Goal: Task Accomplishment & Management: Complete application form

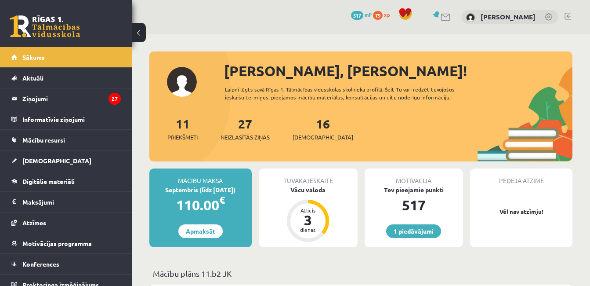
click at [307, 197] on div "Tuvākā ieskaite Vācu valoda Atlicis 3 dienas" at bounding box center [308, 207] width 99 height 79
click at [310, 191] on div "Vācu valoda" at bounding box center [308, 189] width 99 height 9
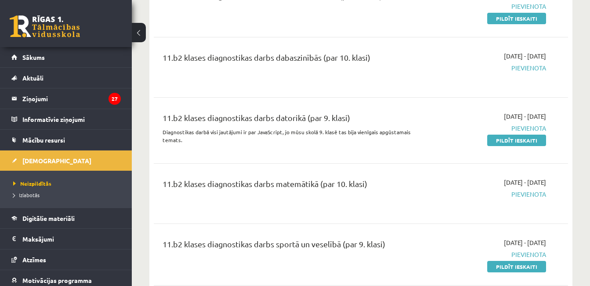
scroll to position [2197, 0]
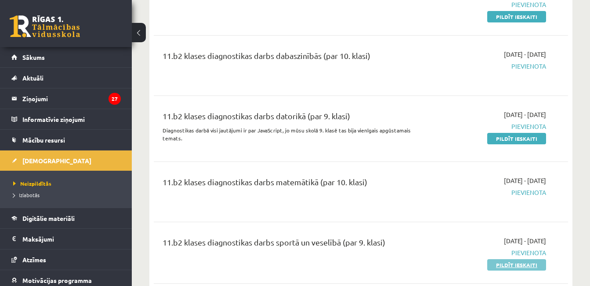
click at [514, 259] on link "Pildīt ieskaiti" at bounding box center [516, 264] width 59 height 11
drag, startPoint x: 514, startPoint y: 235, endPoint x: 343, endPoint y: 40, distance: 259.9
click at [343, 50] on div "11.b2 klases diagnostikas darbs dabaszinībās (par 10. klasi)" at bounding box center [288, 66] width 264 height 32
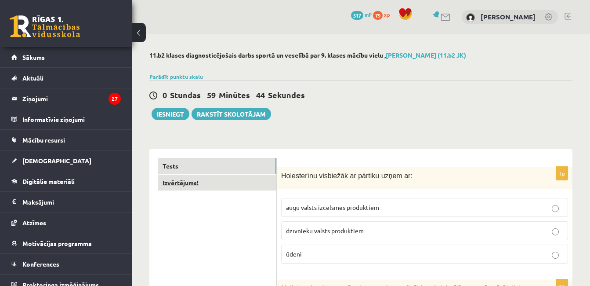
click at [240, 188] on link "Izvērtējums!" at bounding box center [217, 182] width 118 height 16
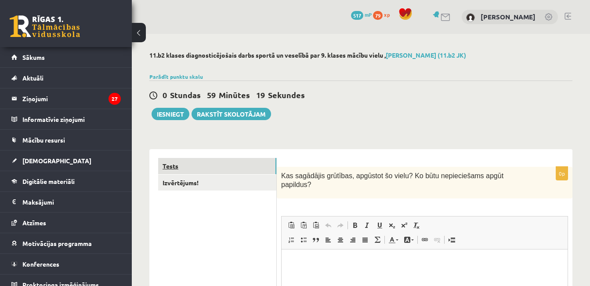
click at [234, 165] on link "Tests" at bounding box center [217, 166] width 118 height 16
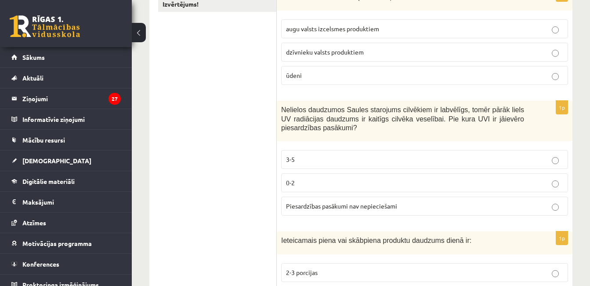
scroll to position [176, 0]
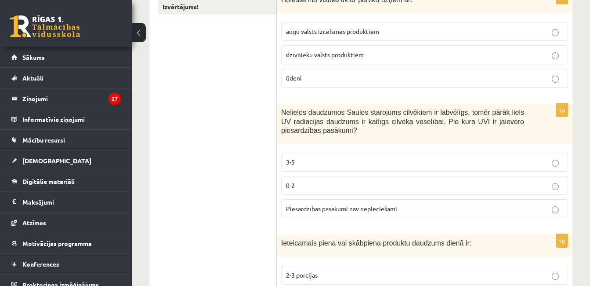
click at [366, 171] on label "3-5" at bounding box center [424, 161] width 287 height 19
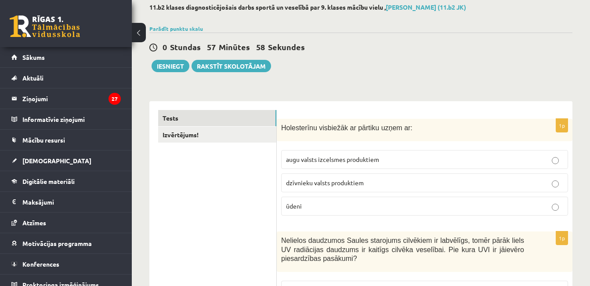
scroll to position [0, 0]
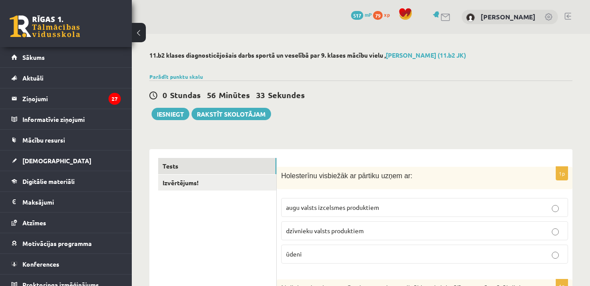
click at [337, 233] on span "dzīvnieku valsts produktiem" at bounding box center [325, 230] width 78 height 8
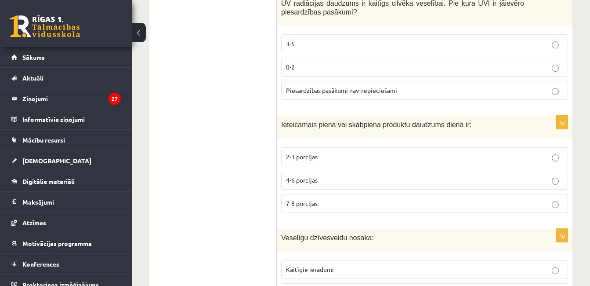
scroll to position [308, 0]
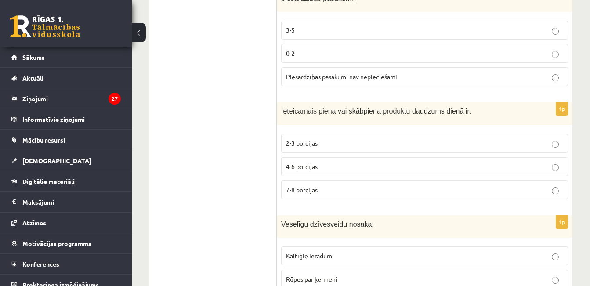
click at [322, 167] on p "4-6 porcijas" at bounding box center [424, 166] width 277 height 9
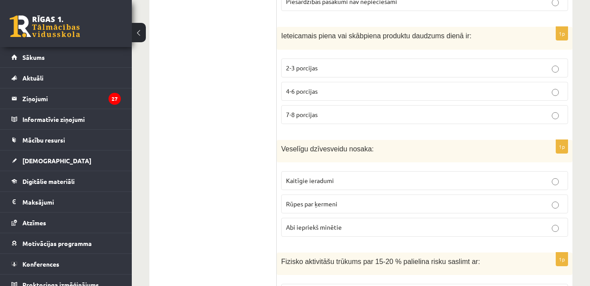
scroll to position [439, 0]
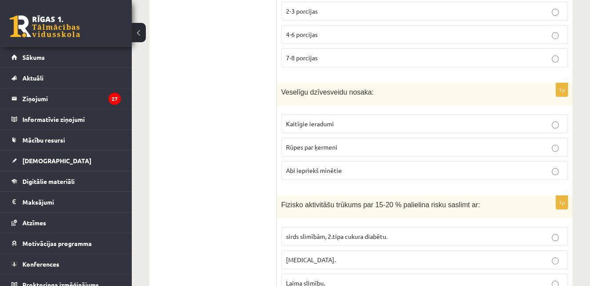
click at [357, 149] on p "Rūpes par ķermeni" at bounding box center [424, 146] width 277 height 9
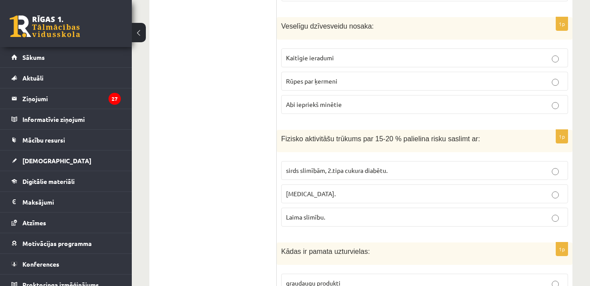
scroll to position [527, 0]
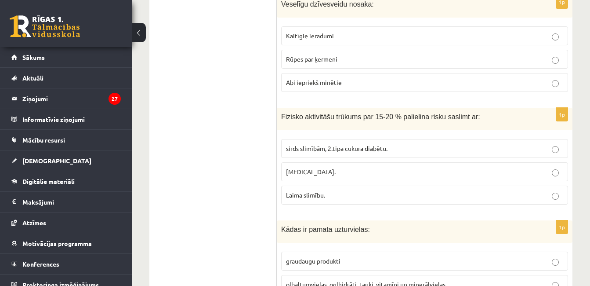
click at [340, 147] on span "sirds slimībām, 2.tipa cukura diabētu." at bounding box center [336, 148] width 101 height 8
click at [325, 197] on span "Laima slimību." at bounding box center [305, 195] width 39 height 8
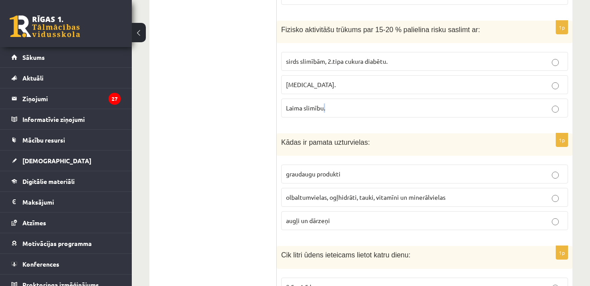
scroll to position [615, 0]
click at [347, 197] on span "olbaltumvielas, ogļhidrāti, tauki, vitamīni un minerālvielas" at bounding box center [365, 196] width 159 height 8
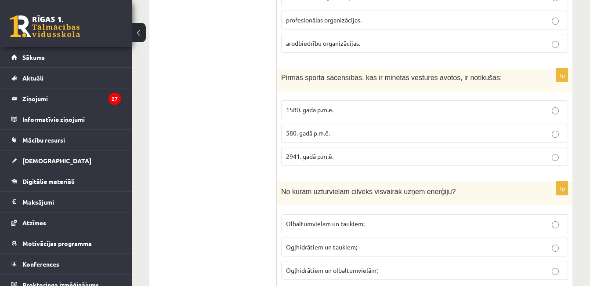
scroll to position [3356, 0]
click at [375, 265] on span "Ogļhidrātiem un olbaltumvielām;" at bounding box center [332, 269] width 92 height 8
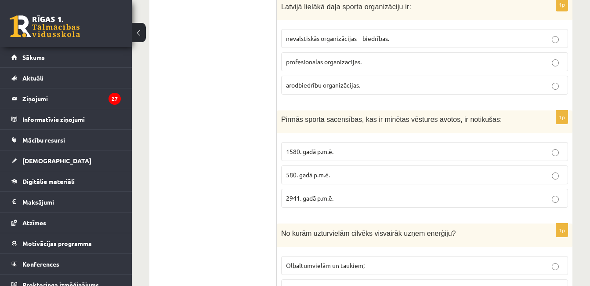
scroll to position [3268, 0]
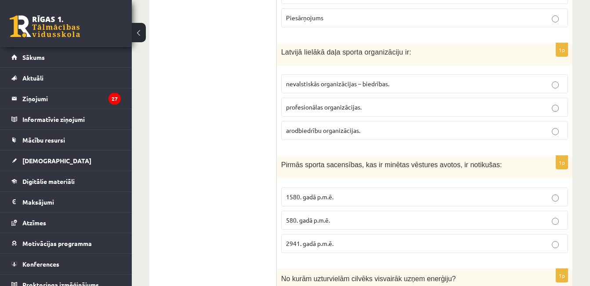
click at [361, 192] on p "1580. gadā p.m.ē." at bounding box center [424, 196] width 277 height 9
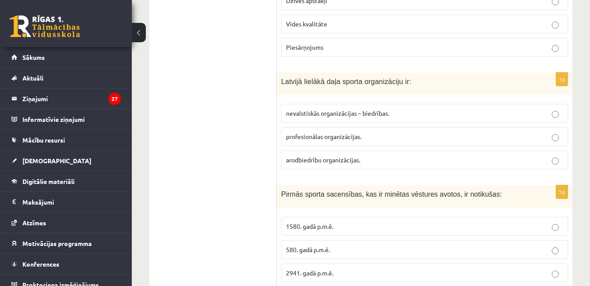
scroll to position [3180, 0]
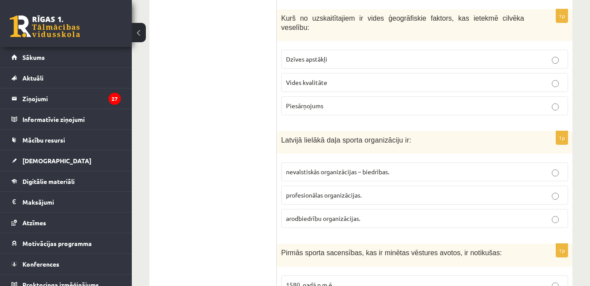
click at [376, 190] on p "profesionālas organizācijas." at bounding box center [424, 194] width 277 height 9
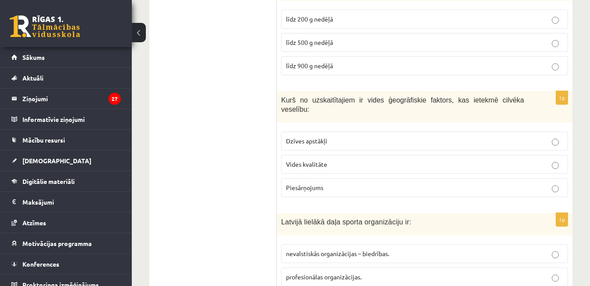
scroll to position [3092, 0]
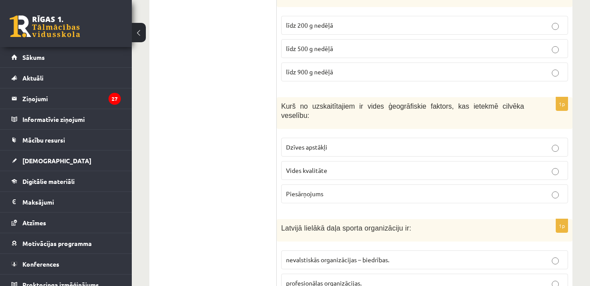
click at [329, 142] on p "Dzīves apstākļi" at bounding box center [424, 146] width 277 height 9
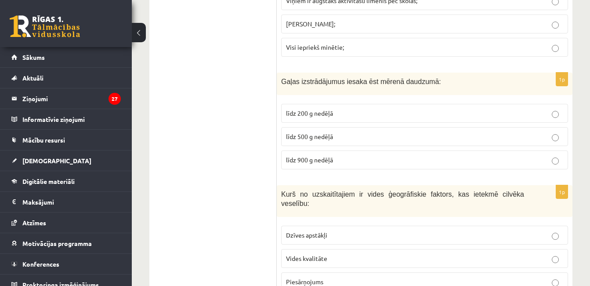
scroll to position [2961, 0]
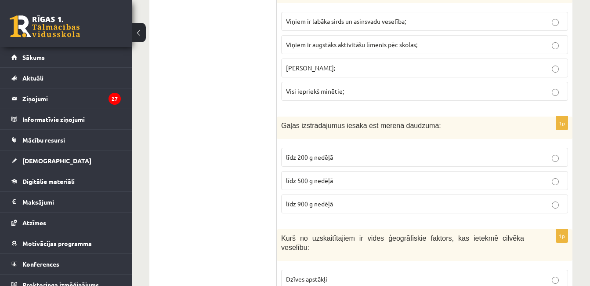
click at [355, 176] on p "līdz 500 g nedēļā" at bounding box center [424, 180] width 277 height 9
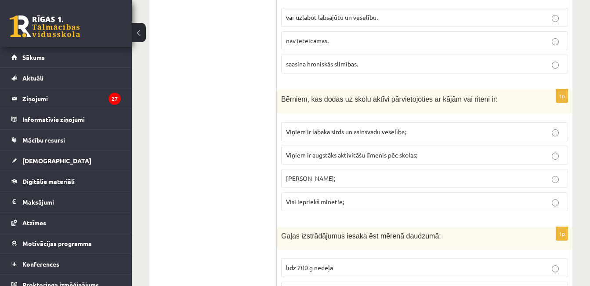
scroll to position [2829, 0]
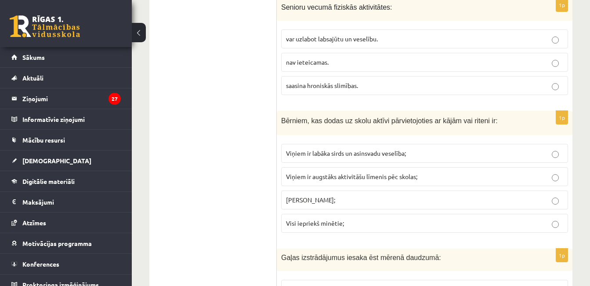
click at [348, 218] on p "Visi iepriekš minētie;" at bounding box center [424, 222] width 277 height 9
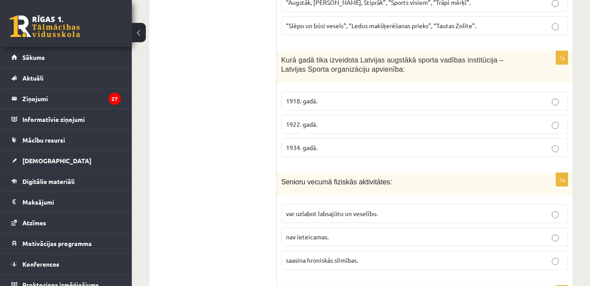
scroll to position [2653, 0]
click at [347, 210] on span "var uzlabot labsajūtu un veselību." at bounding box center [332, 214] width 92 height 8
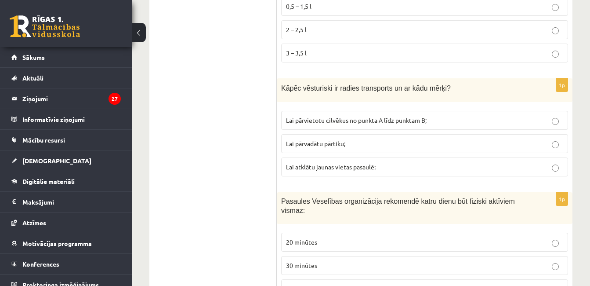
scroll to position [896, 0]
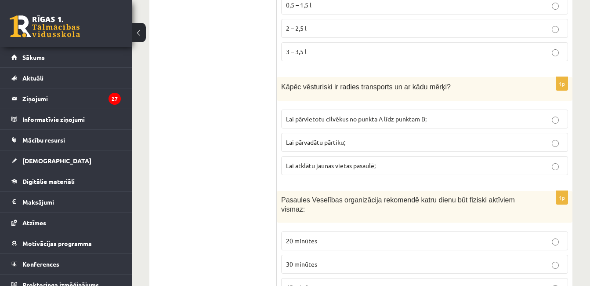
click at [365, 170] on p "Lai atklātu jaunas vietas pasaulē;" at bounding box center [424, 165] width 277 height 9
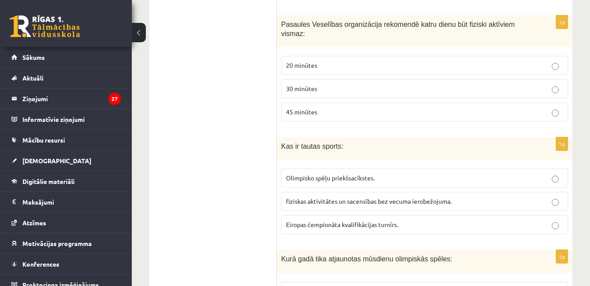
scroll to position [1071, 0]
click at [405, 196] on span "fiziskas aktivitātes un sacensības bez vecuma ierobežojuma." at bounding box center [369, 200] width 166 height 8
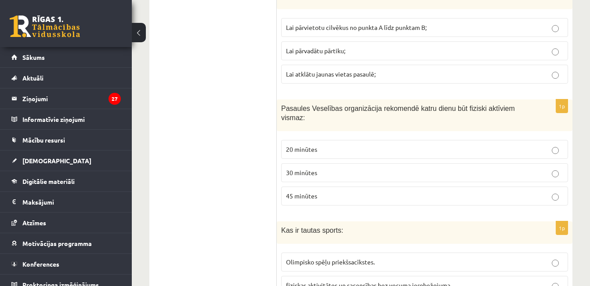
scroll to position [984, 0]
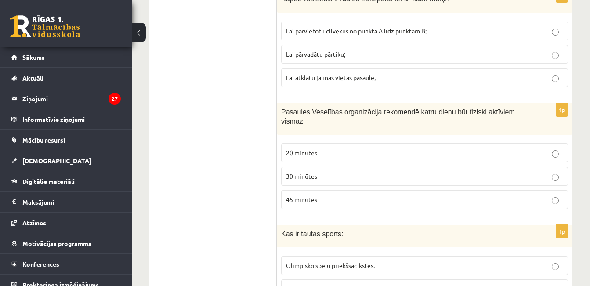
drag, startPoint x: 394, startPoint y: 191, endPoint x: 387, endPoint y: 237, distance: 47.2
click at [395, 195] on p "45 minūtes" at bounding box center [424, 199] width 277 height 9
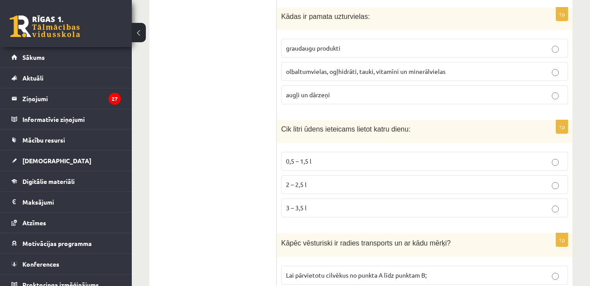
scroll to position [764, 0]
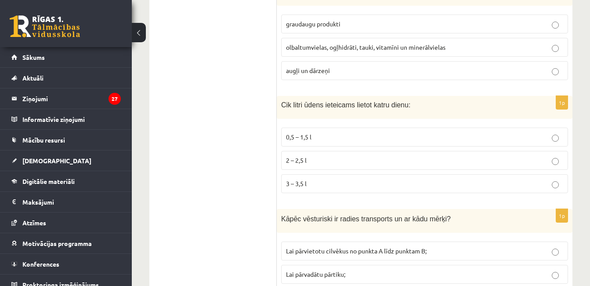
click at [492, 190] on label "3 – 3,5 l" at bounding box center [424, 183] width 287 height 19
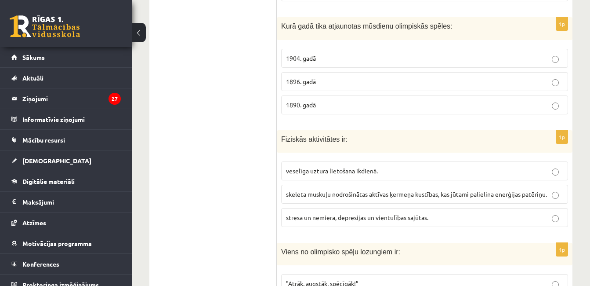
scroll to position [1247, 0]
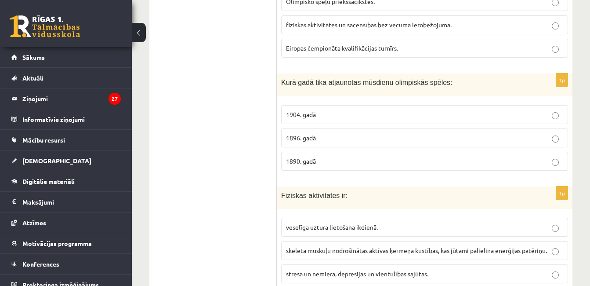
click at [351, 110] on p "1904. gadā" at bounding box center [424, 114] width 277 height 9
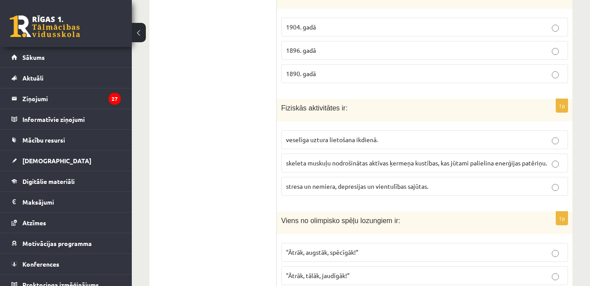
scroll to position [1335, 0]
click at [388, 158] on span "skeleta muskuļu nodrošinātas aktīvas ķermeņa kustības, kas jūtami palielina ene…" at bounding box center [416, 162] width 261 height 8
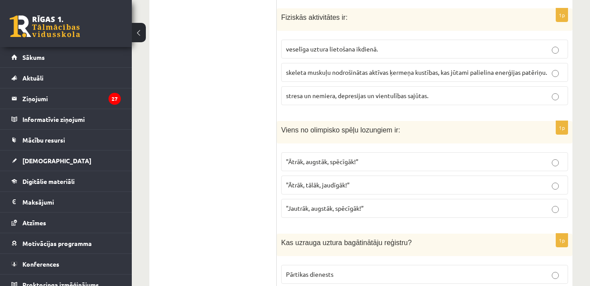
scroll to position [1423, 0]
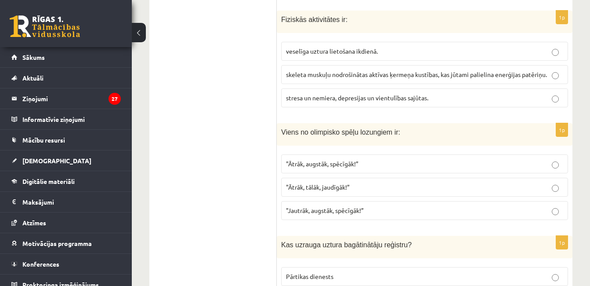
click at [366, 161] on label ""Ātrāk, augstāk, spēcīgāk!”" at bounding box center [424, 163] width 287 height 19
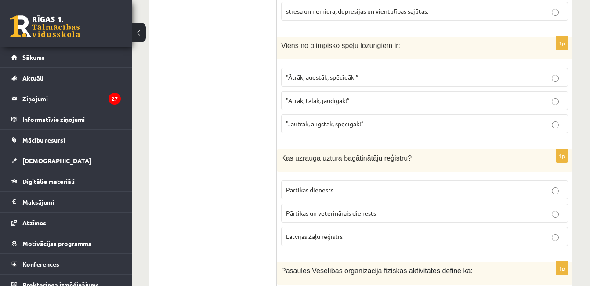
scroll to position [1511, 0]
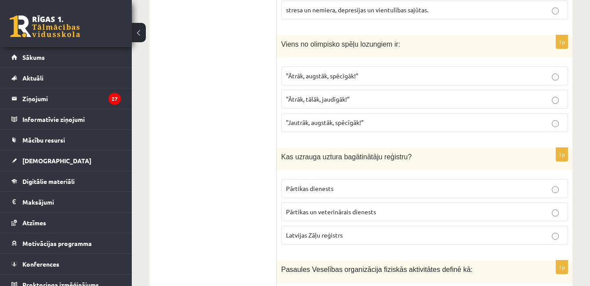
click at [364, 184] on p "Pārtikas dienests" at bounding box center [424, 188] width 277 height 9
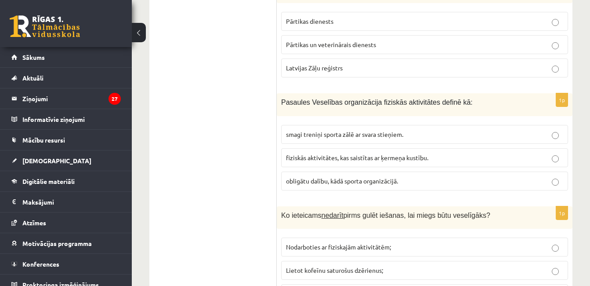
scroll to position [1687, 0]
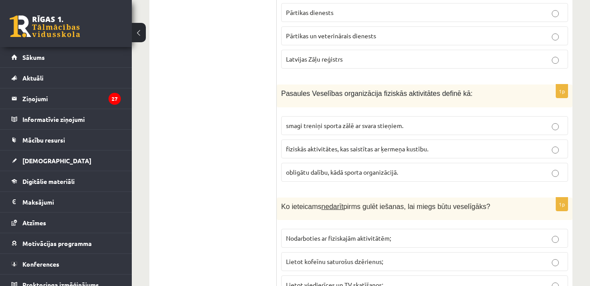
click at [350, 145] on span "fiziskās aktivitātes, kas saistītas ar ķermeņa kustību." at bounding box center [357, 149] width 142 height 8
click at [543, 144] on p "fiziskās aktivitātes, kas saistītas ar ķermeņa kustību." at bounding box center [424, 148] width 277 height 9
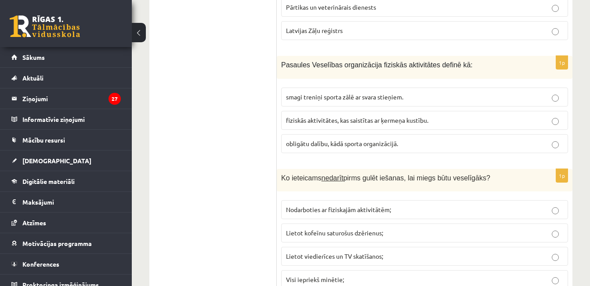
scroll to position [1730, 0]
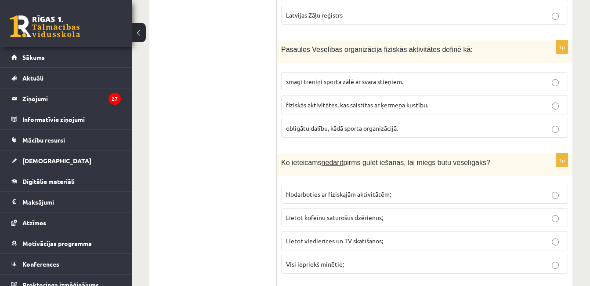
click at [449, 236] on p "Lietot viedierīces un TV skatīšanos;" at bounding box center [424, 240] width 277 height 9
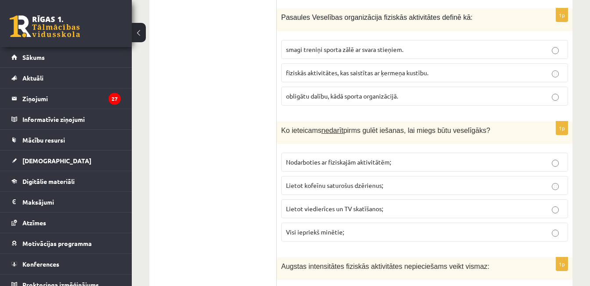
scroll to position [1774, 0]
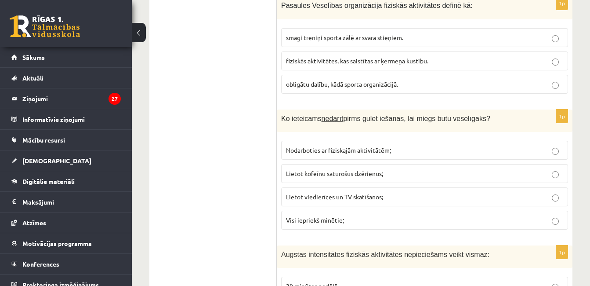
click at [417, 215] on p "Visi iepriekš minētie;" at bounding box center [424, 219] width 277 height 9
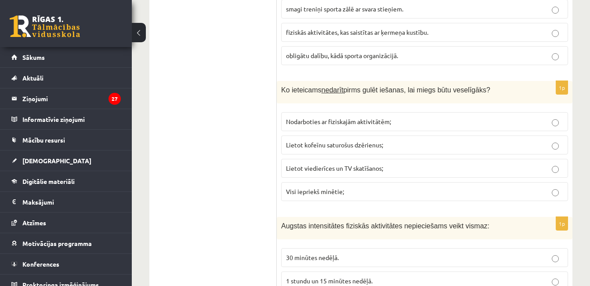
scroll to position [1862, 0]
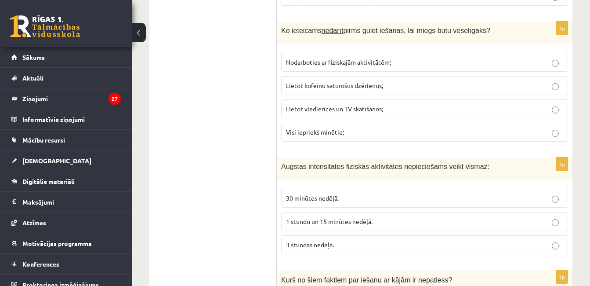
click at [385, 217] on p "1 stundu un 15 minūtes nedēļā." at bounding box center [424, 221] width 277 height 9
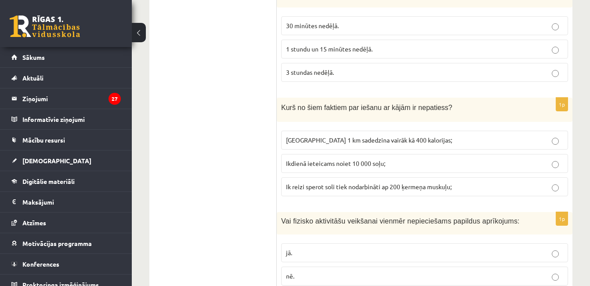
scroll to position [2038, 0]
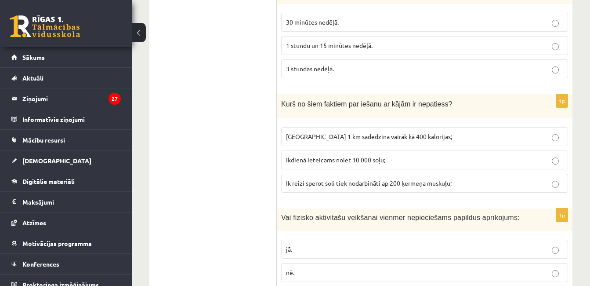
click at [372, 132] on span "Noiets 1 km sadedzina vairāk kā 400 kalorijas;" at bounding box center [369, 136] width 166 height 8
click at [384, 179] on span "Ik reizi sperot soli tiek nodarbināti ap 200 ķermeņa muskuļu;" at bounding box center [369, 183] width 166 height 8
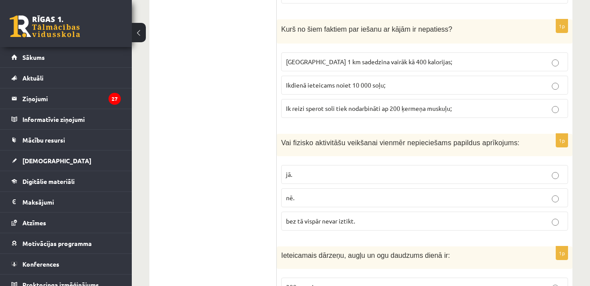
scroll to position [2126, 0]
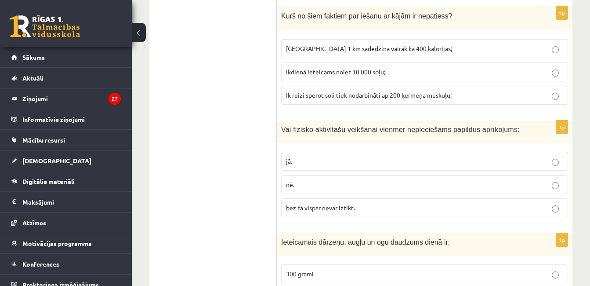
click at [354, 180] on p "nē." at bounding box center [424, 184] width 277 height 9
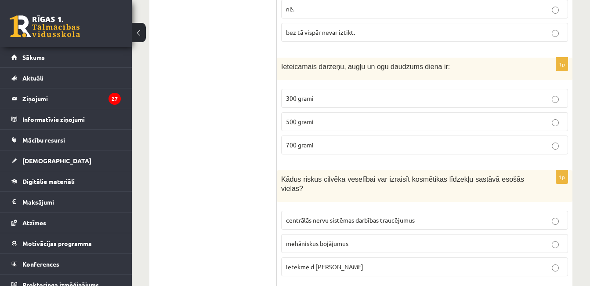
scroll to position [2302, 0]
click at [339, 116] on p "500 grami" at bounding box center [424, 120] width 277 height 9
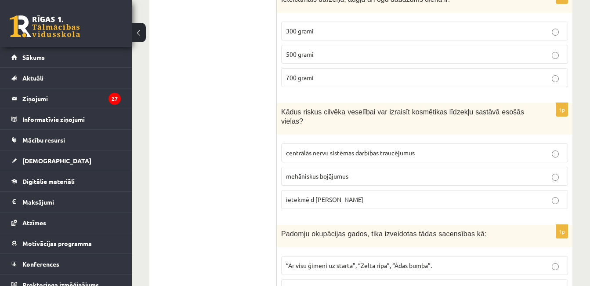
scroll to position [2389, 0]
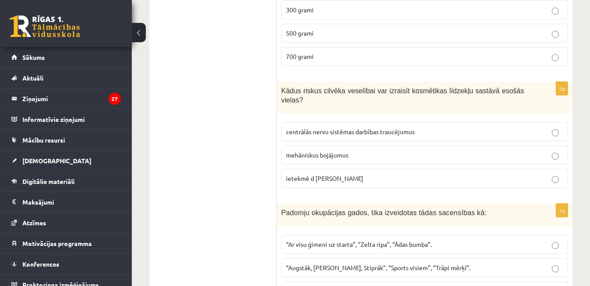
click at [368, 122] on label "centrālās nervu sistēmas darbības traucējumus" at bounding box center [424, 131] width 287 height 19
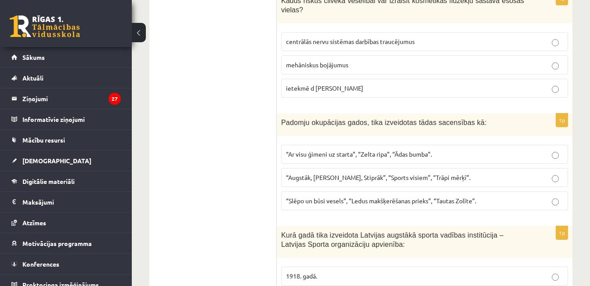
scroll to position [2477, 0]
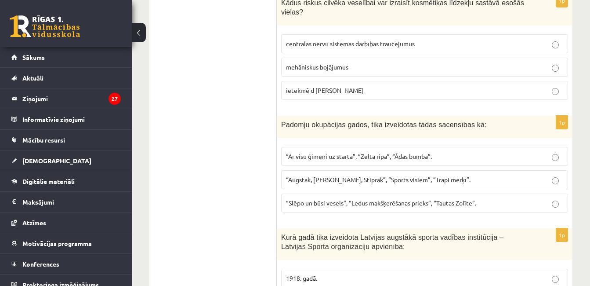
click at [362, 199] on span "“Slēpo un būsi vesels”, “Ledus makšķerēšanas prieks”, “Tautas Zolīte”." at bounding box center [381, 203] width 190 height 8
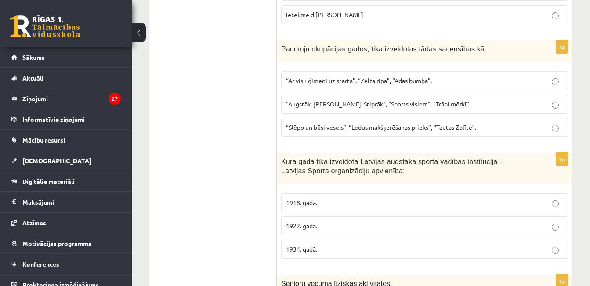
scroll to position [2565, 0]
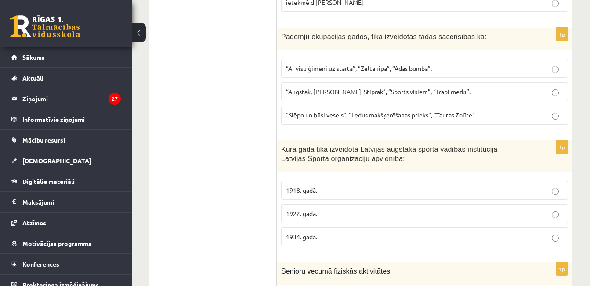
click at [327, 209] on p "1922. gadā." at bounding box center [424, 213] width 277 height 9
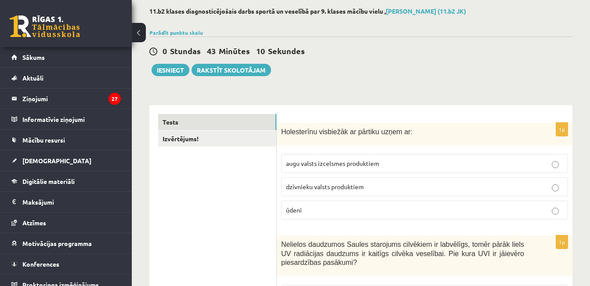
scroll to position [0, 0]
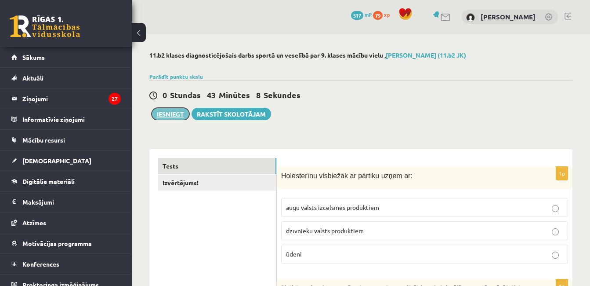
click at [165, 118] on button "Iesniegt" at bounding box center [171, 114] width 38 height 12
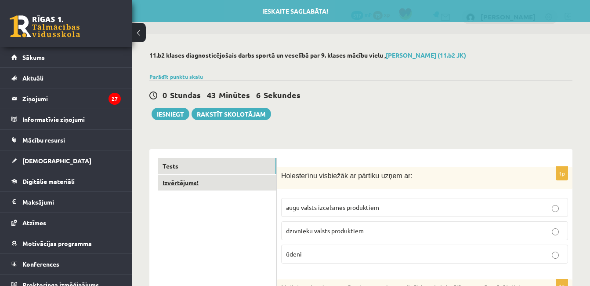
click at [249, 188] on link "Izvērtējums!" at bounding box center [217, 182] width 118 height 16
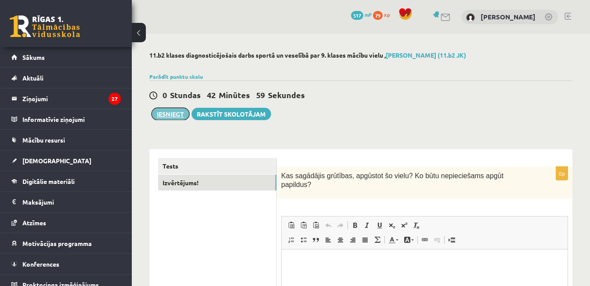
click at [171, 112] on button "Iesniegt" at bounding box center [171, 114] width 38 height 12
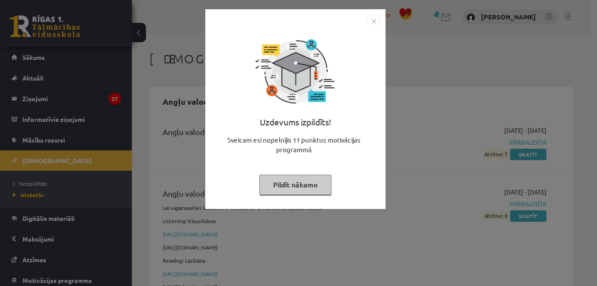
click at [376, 24] on img "Close" at bounding box center [373, 20] width 13 height 13
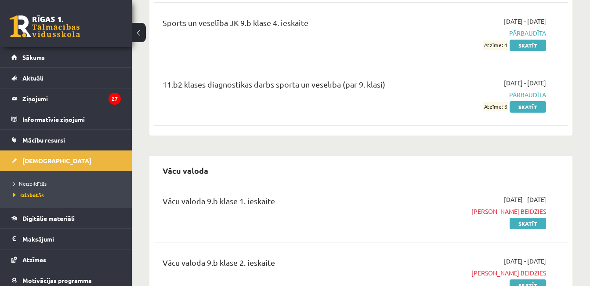
scroll to position [4832, 0]
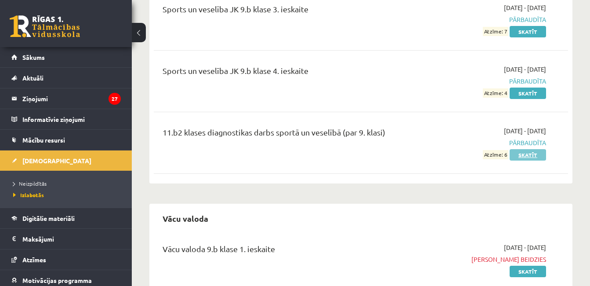
click at [521, 149] on link "Skatīt" at bounding box center [528, 154] width 36 height 11
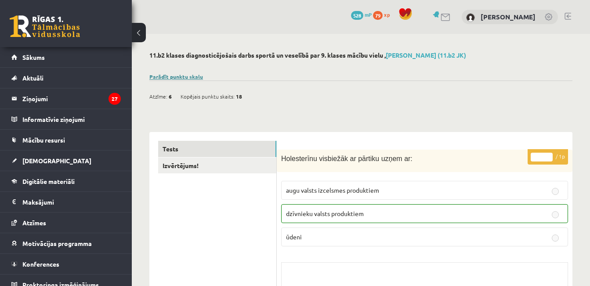
click at [176, 77] on link "Parādīt punktu skalu" at bounding box center [176, 76] width 54 height 7
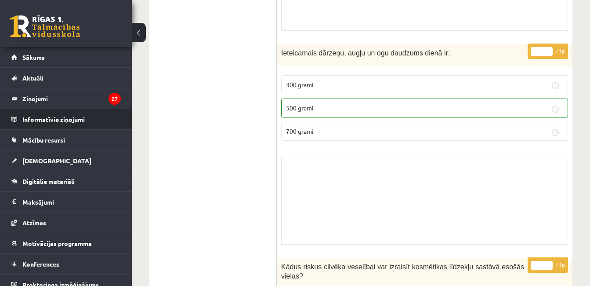
scroll to position [4422, 0]
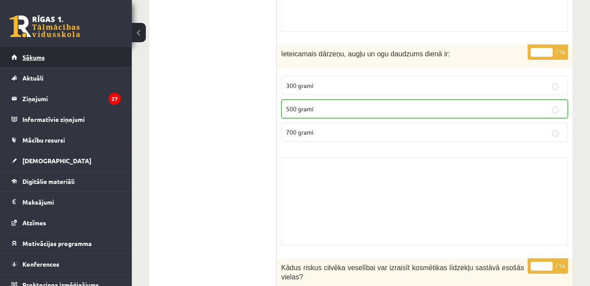
click at [103, 56] on link "Sākums" at bounding box center [65, 57] width 109 height 20
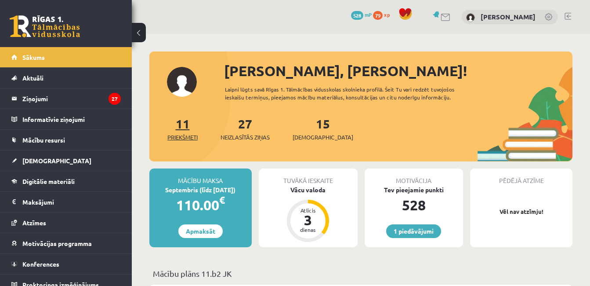
click at [188, 134] on span "Priekšmeti" at bounding box center [182, 137] width 30 height 9
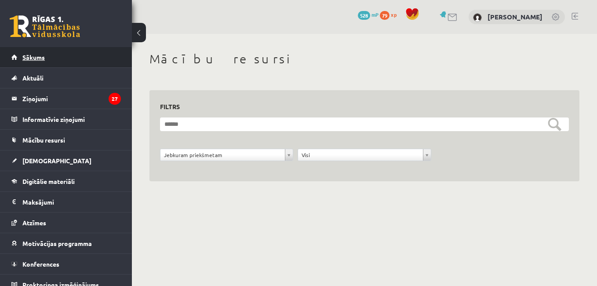
click at [80, 52] on link "Sākums" at bounding box center [65, 57] width 109 height 20
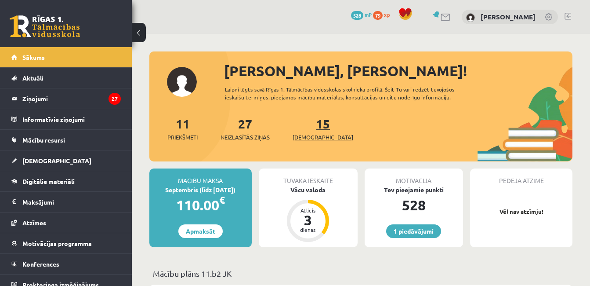
click at [309, 138] on span "[DEMOGRAPHIC_DATA]" at bounding box center [323, 137] width 61 height 9
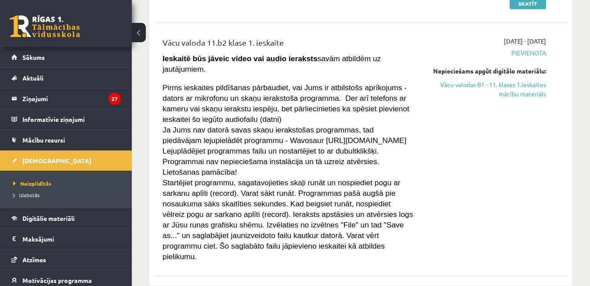
scroll to position [791, 0]
